Goal: Task Accomplishment & Management: Manage account settings

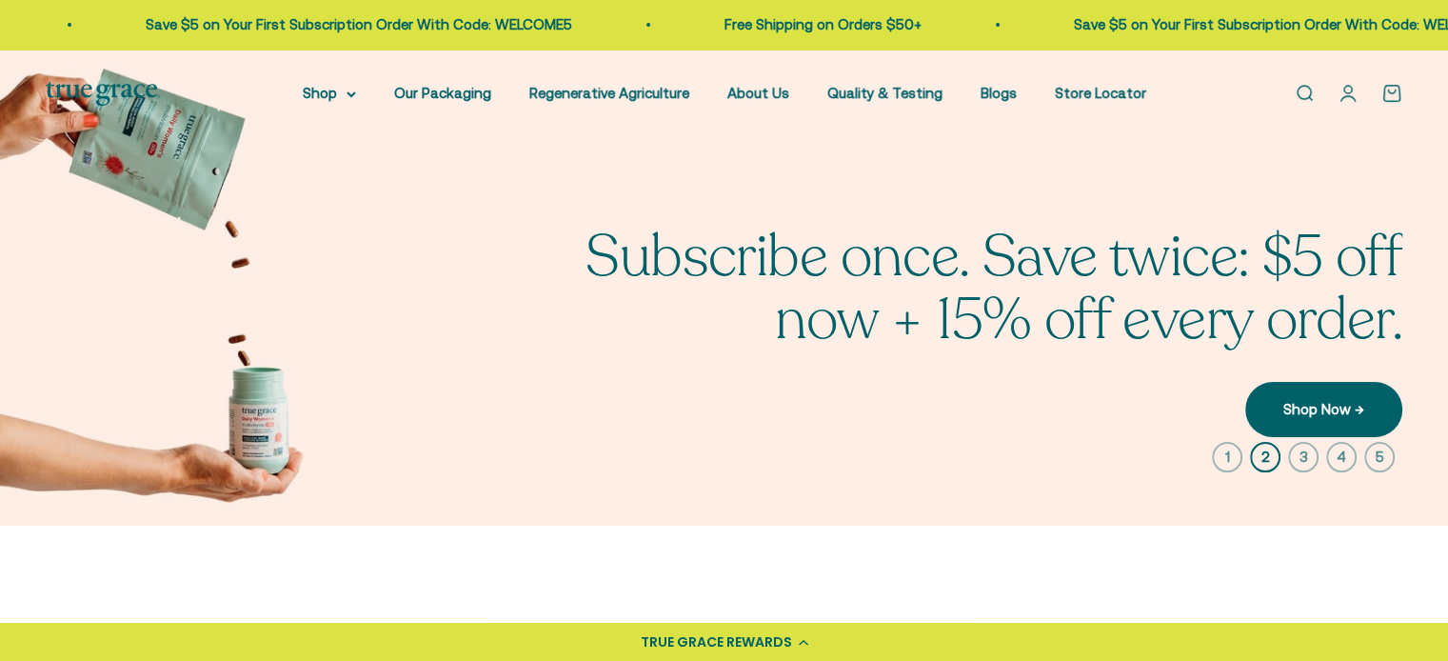
click at [1344, 92] on link "Open account page" at bounding box center [1347, 93] width 21 height 21
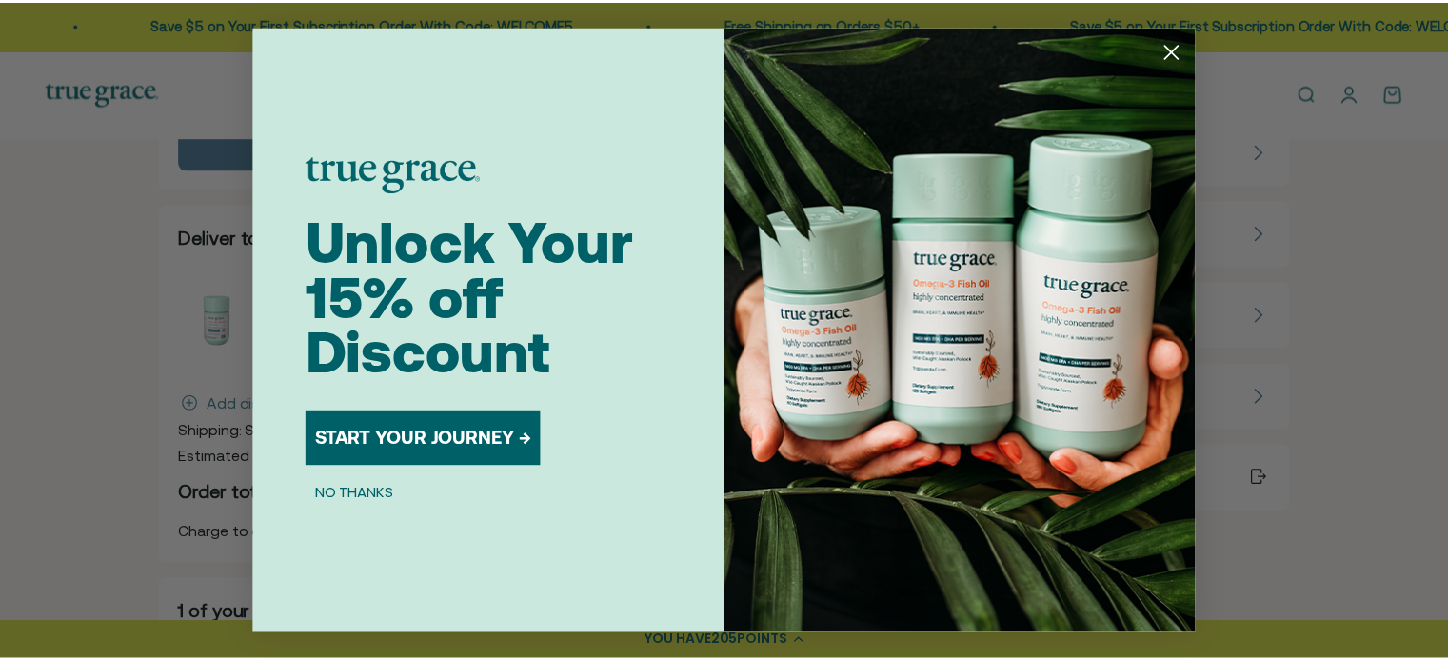
scroll to position [134, 0]
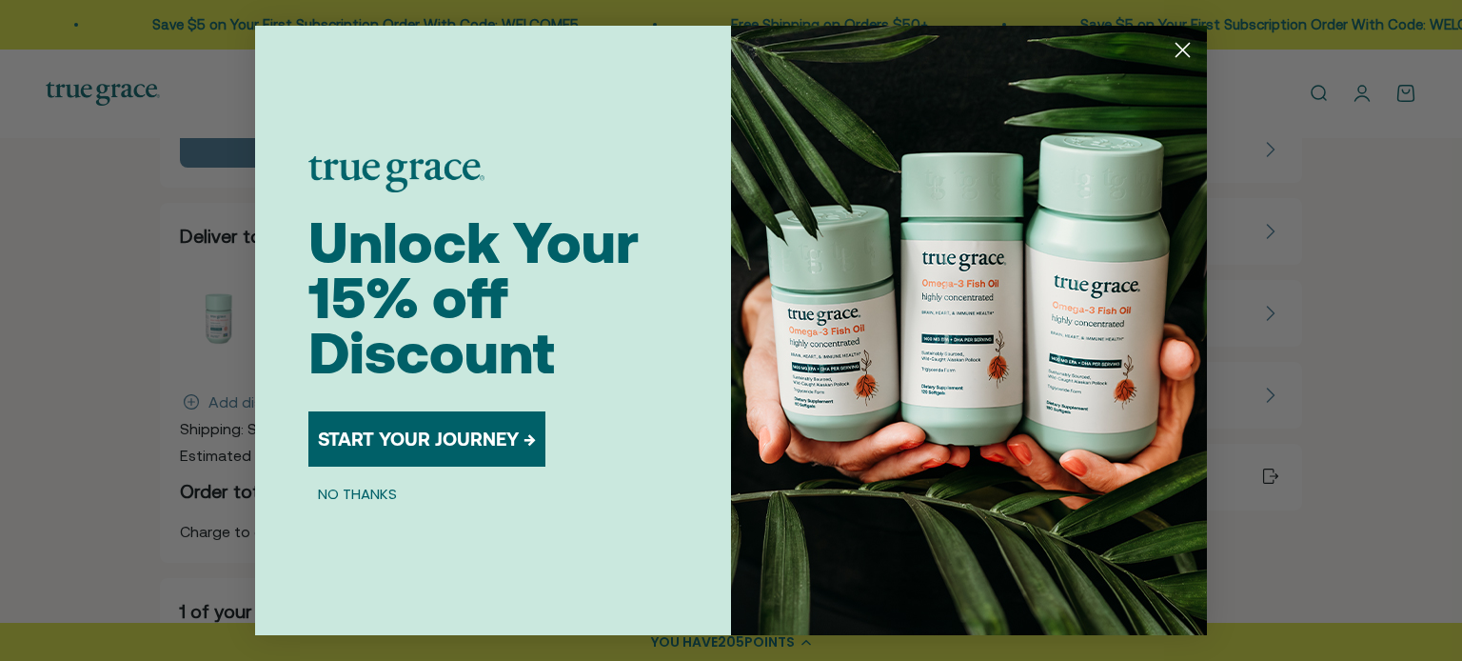
click at [489, 434] on button "START YOUR JOURNEY →" at bounding box center [426, 438] width 237 height 55
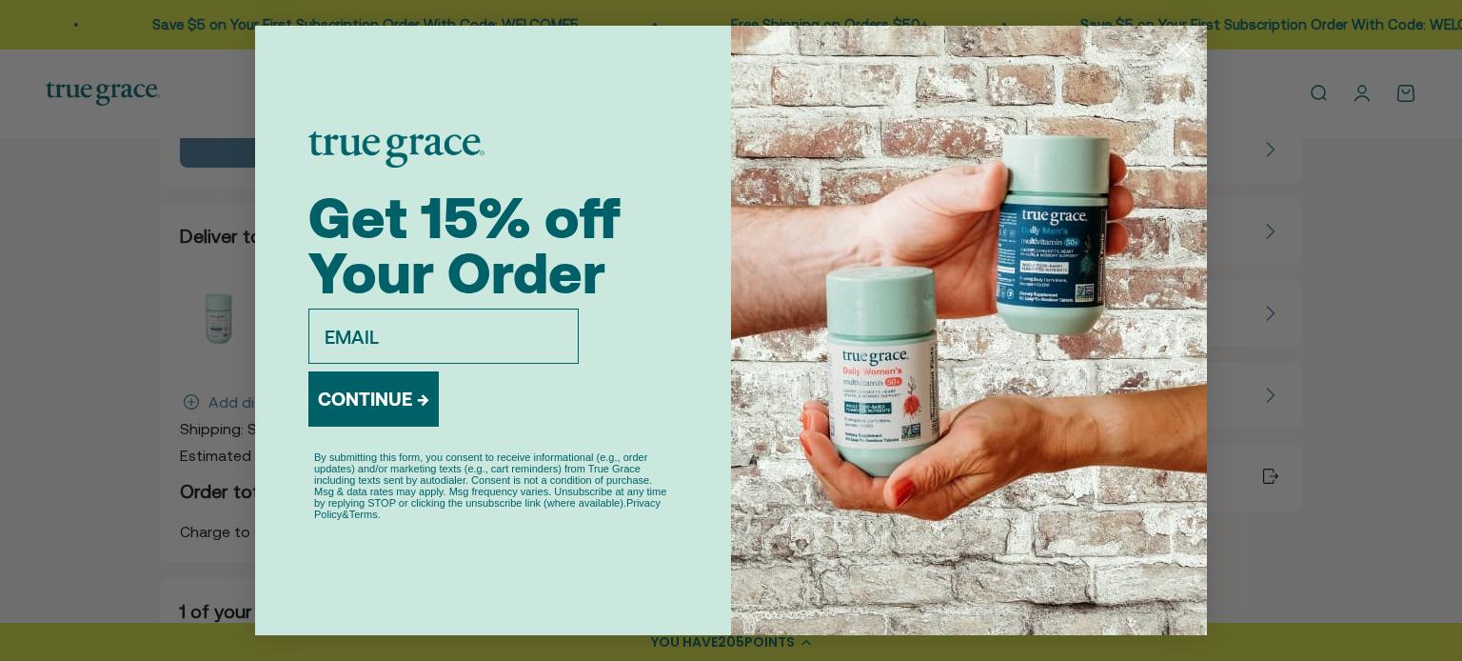
click at [433, 341] on input "email" at bounding box center [443, 335] width 270 height 55
type input "mmsutliff@gmail.com"
click at [416, 387] on button "CONTINUE →" at bounding box center [373, 398] width 130 height 55
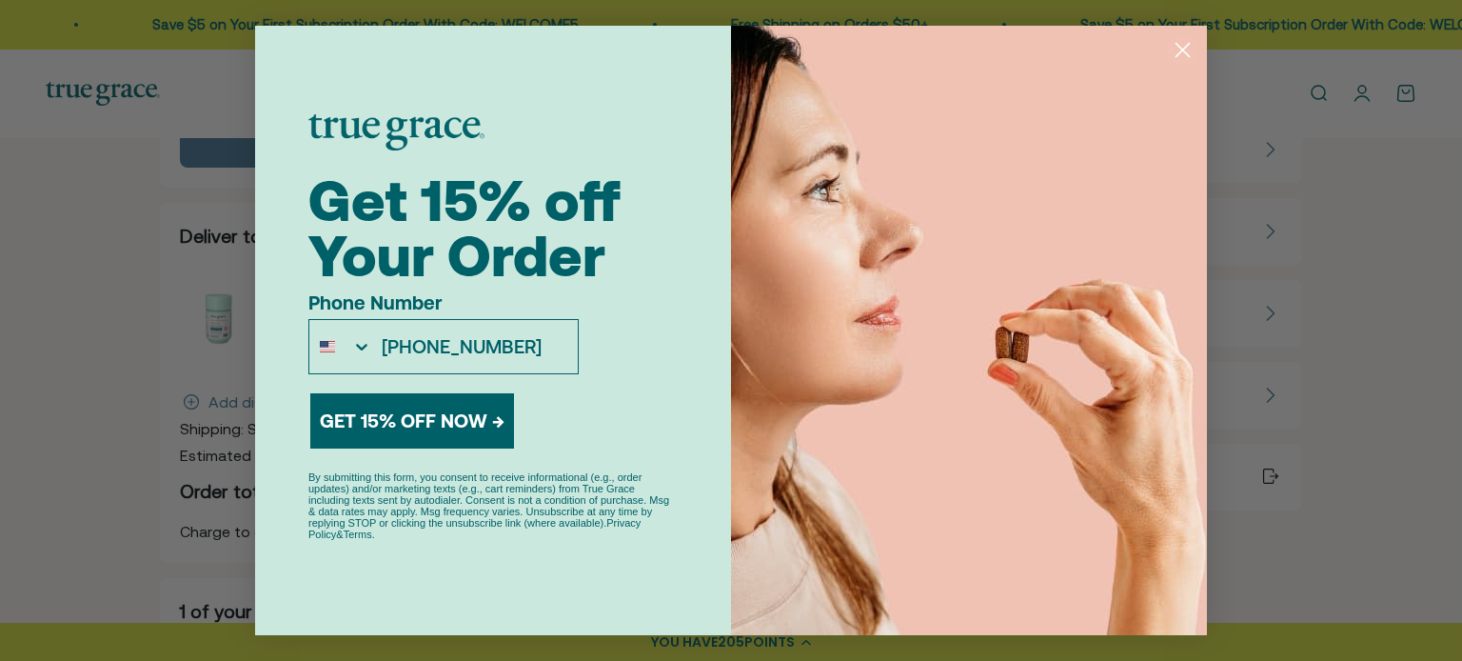
type input "717-448-0613"
click at [408, 425] on button "GET 15% OFF NOW →" at bounding box center [412, 420] width 204 height 55
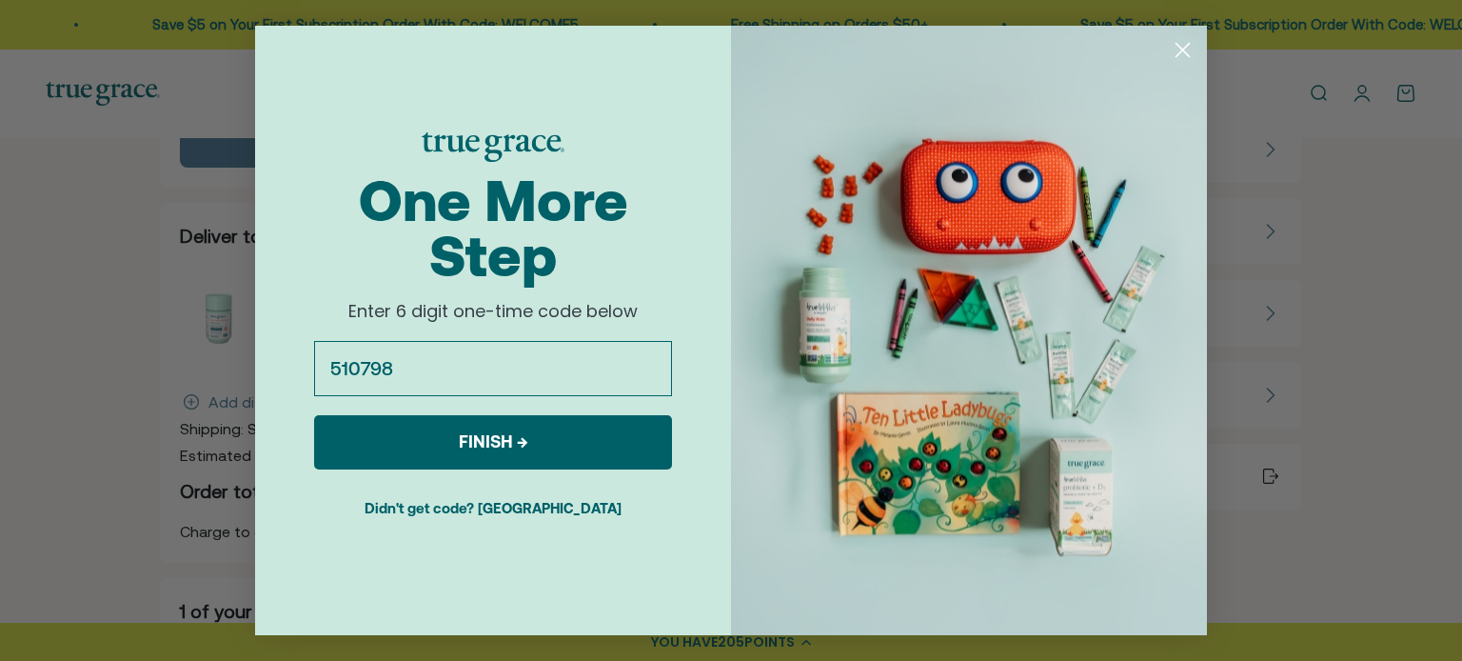
type input "510798"
click at [499, 455] on button "FINISH →" at bounding box center [493, 442] width 358 height 54
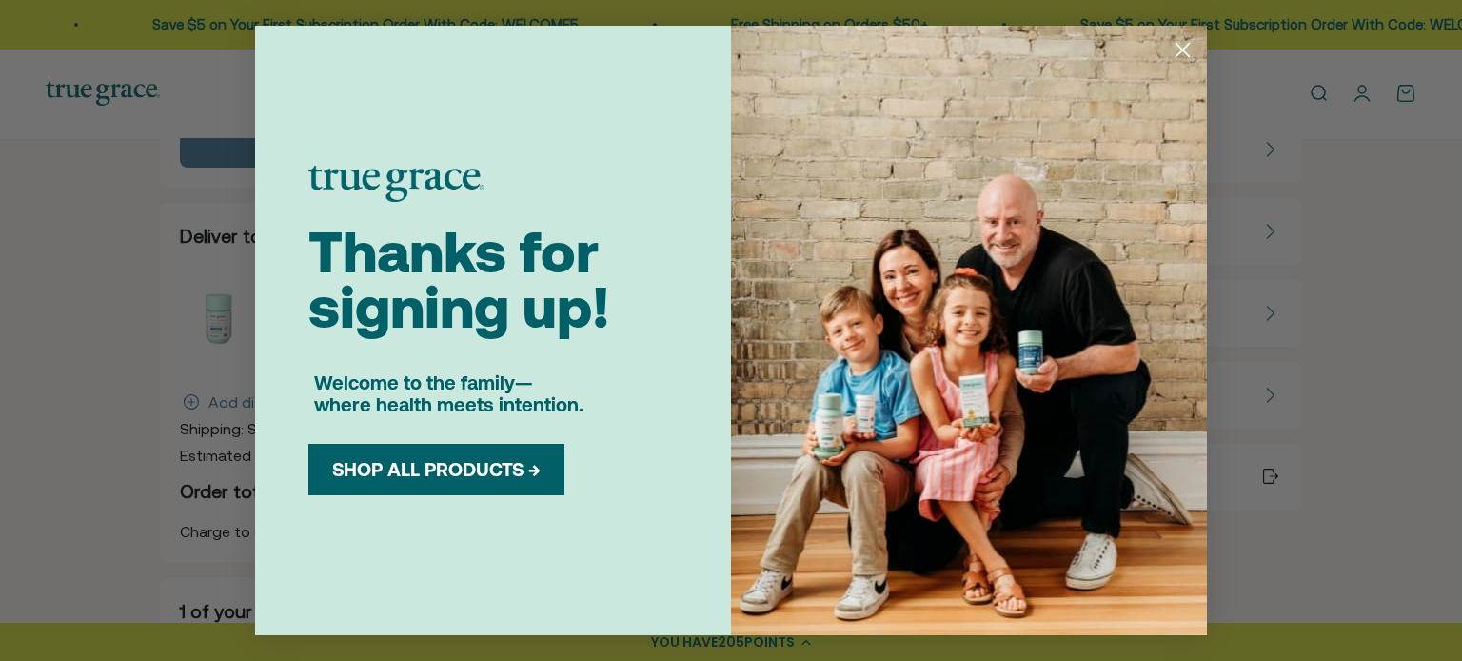
click at [455, 485] on div "SHOP ALL PRODUCTS →" at bounding box center [436, 469] width 256 height 51
click at [461, 474] on button "SHOP ALL PRODUCTS →" at bounding box center [437, 469] width 228 height 23
click at [409, 481] on div "SHOP ALL PRODUCTS →" at bounding box center [436, 469] width 256 height 51
click at [422, 476] on button "SHOP ALL PRODUCTS →" at bounding box center [437, 469] width 228 height 23
click at [1178, 51] on circle "Close dialog" at bounding box center [1182, 49] width 31 height 31
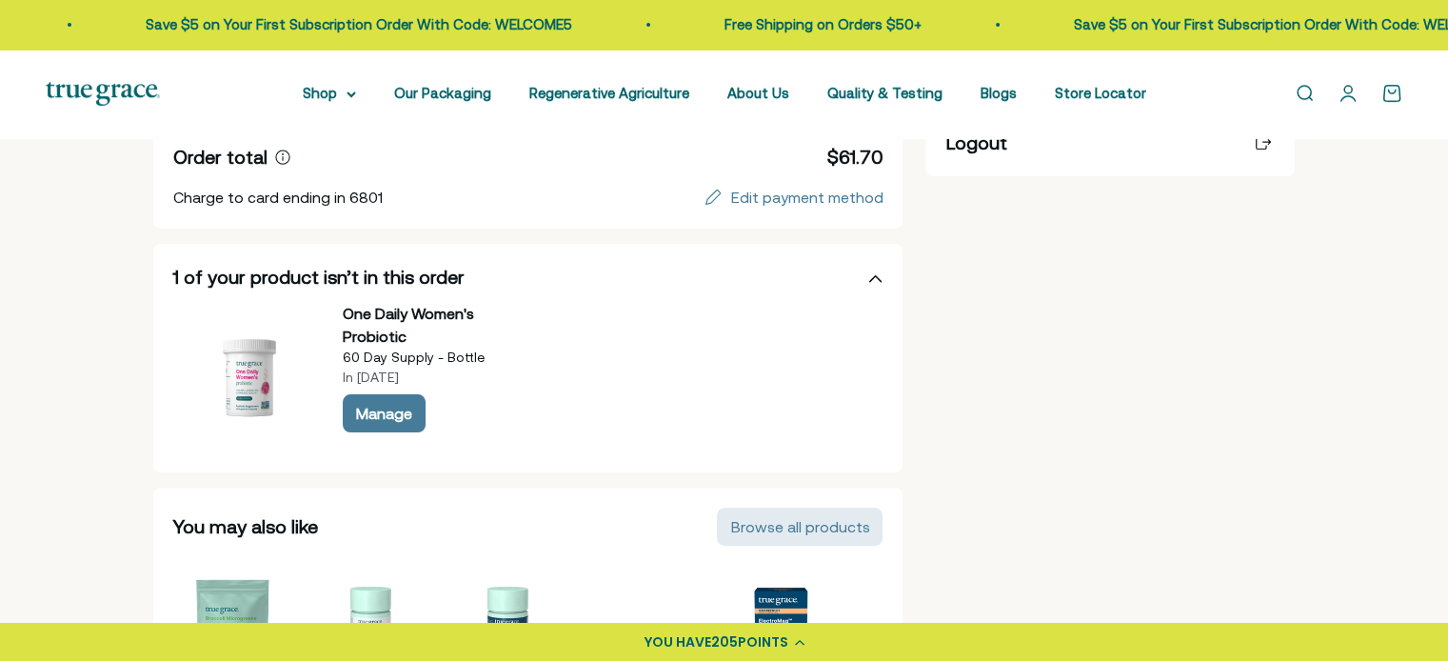
scroll to position [476, 0]
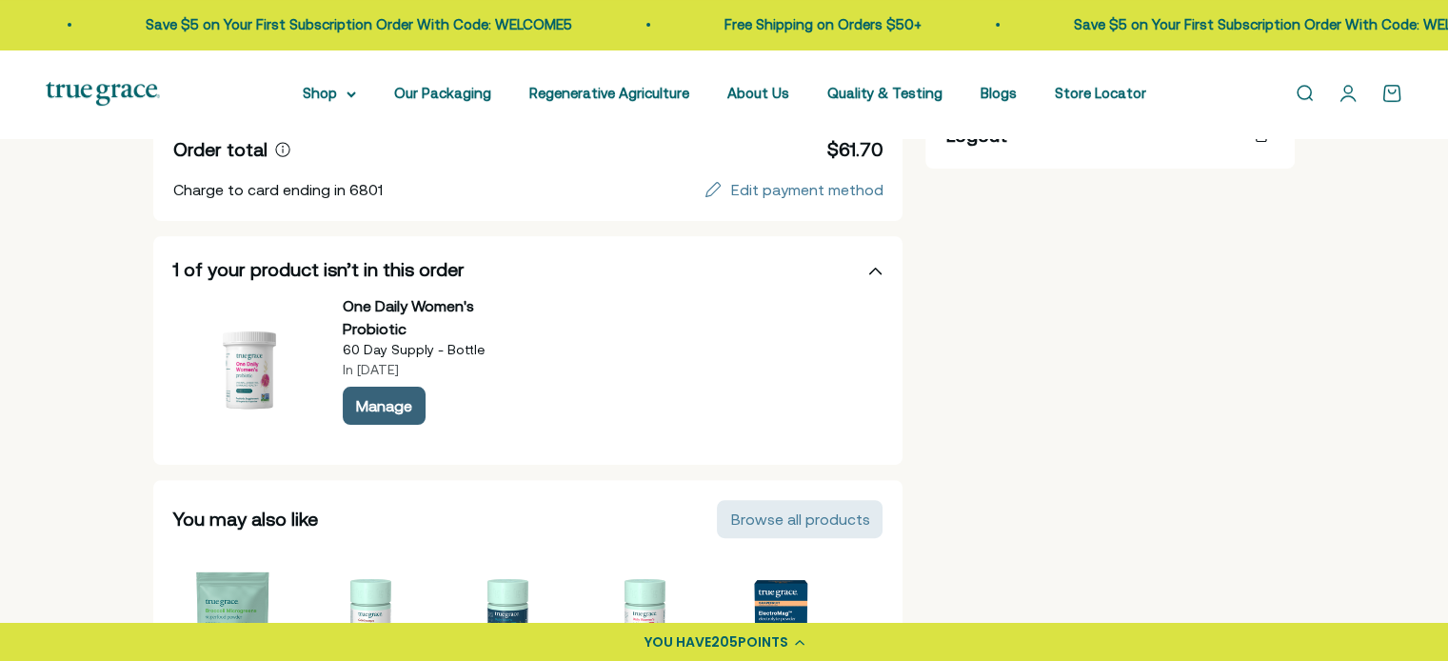
click at [390, 408] on div "Manage" at bounding box center [384, 405] width 56 height 15
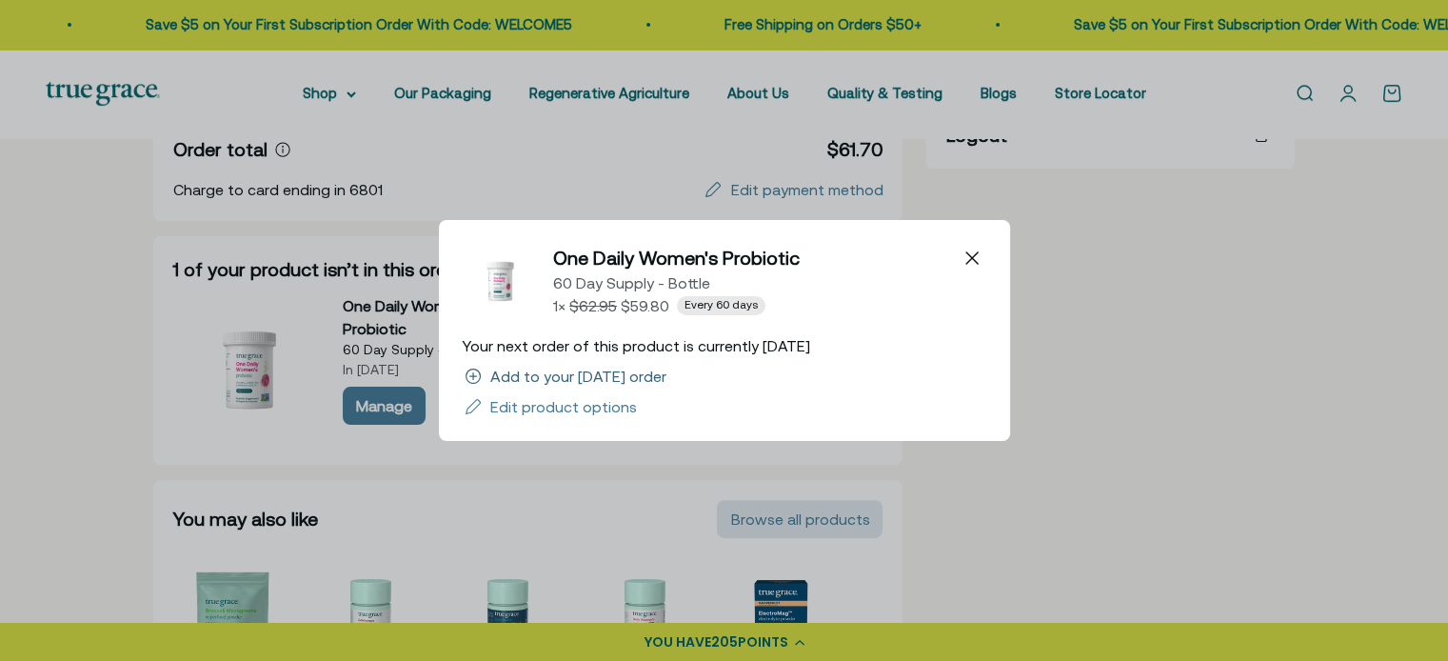
click at [666, 382] on div "Add to your September 2 order" at bounding box center [578, 375] width 176 height 15
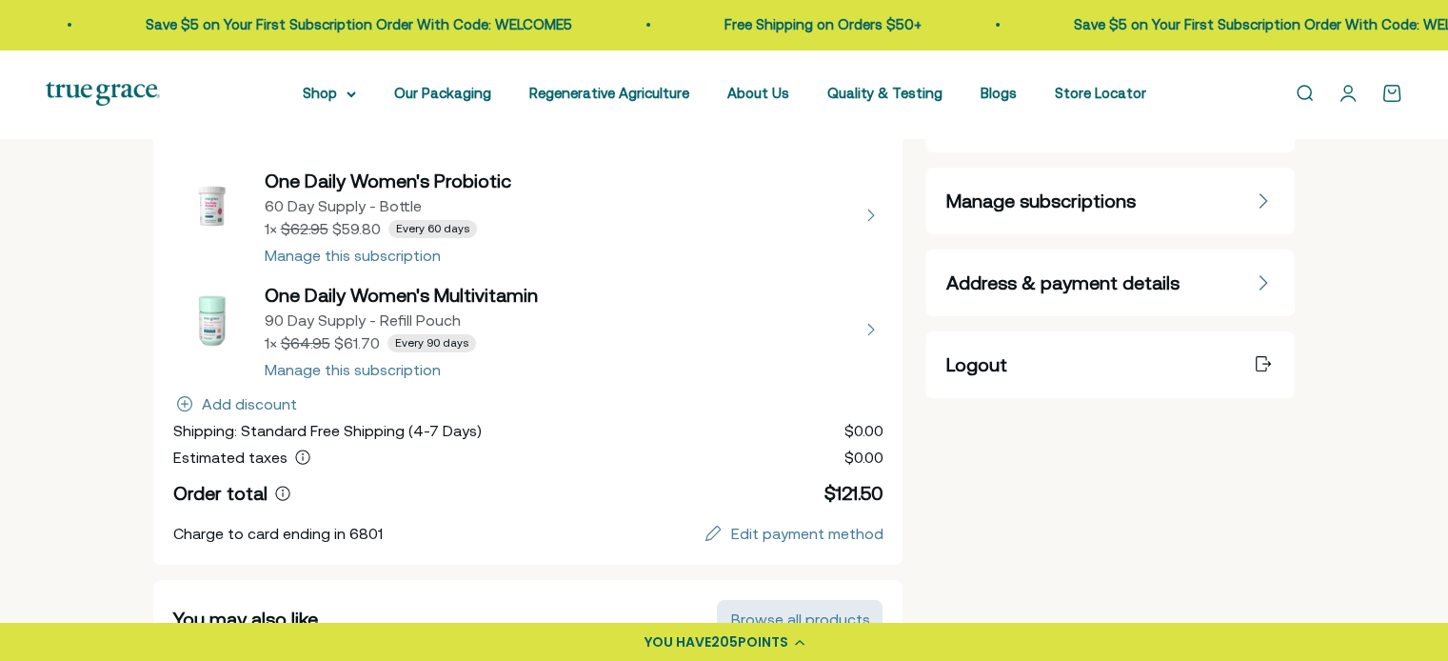
scroll to position [249, 0]
